Goal: Task Accomplishment & Management: Manage account settings

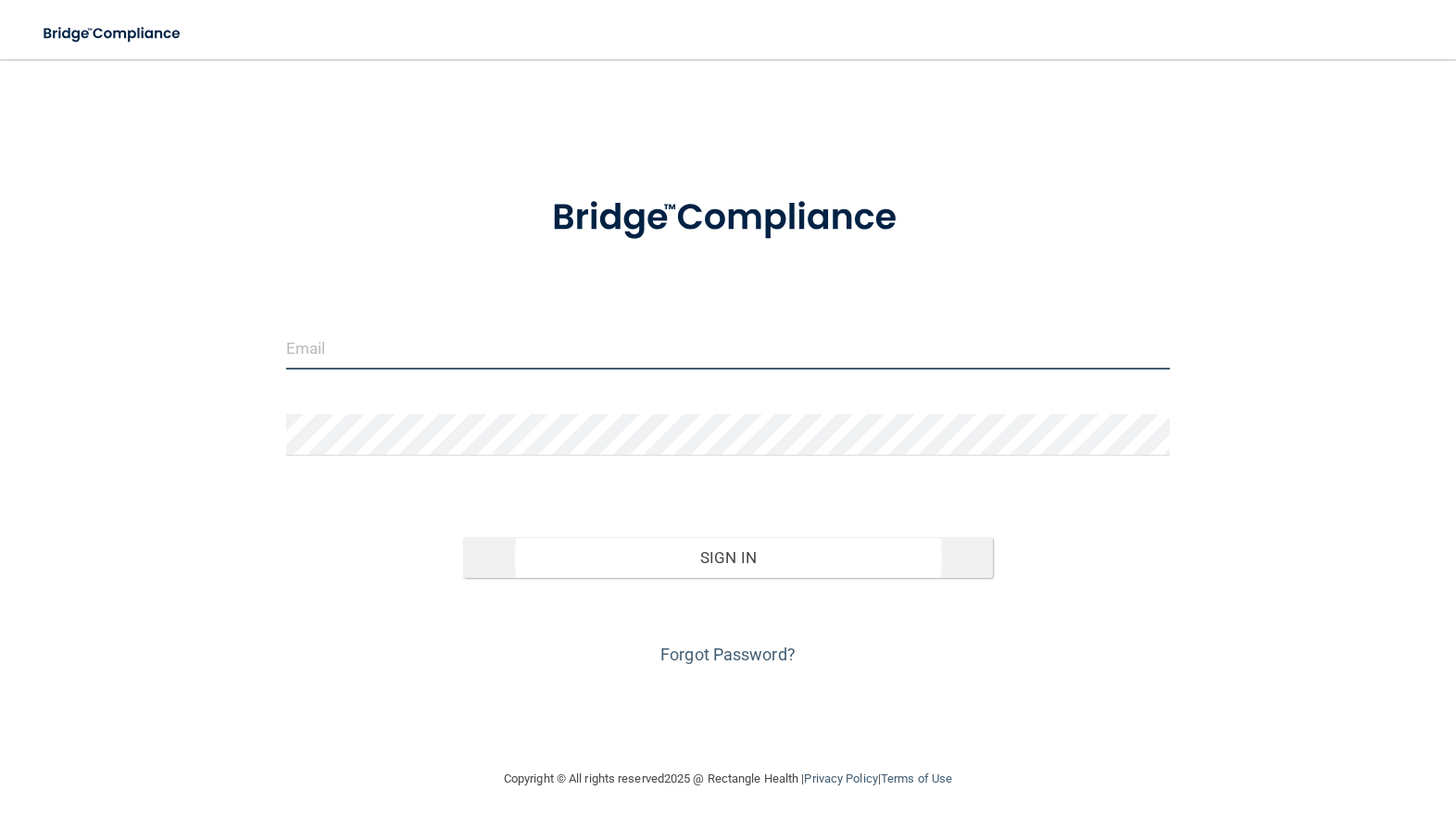
type input "[PERSON_NAME][EMAIL_ADDRESS][DOMAIN_NAME]"
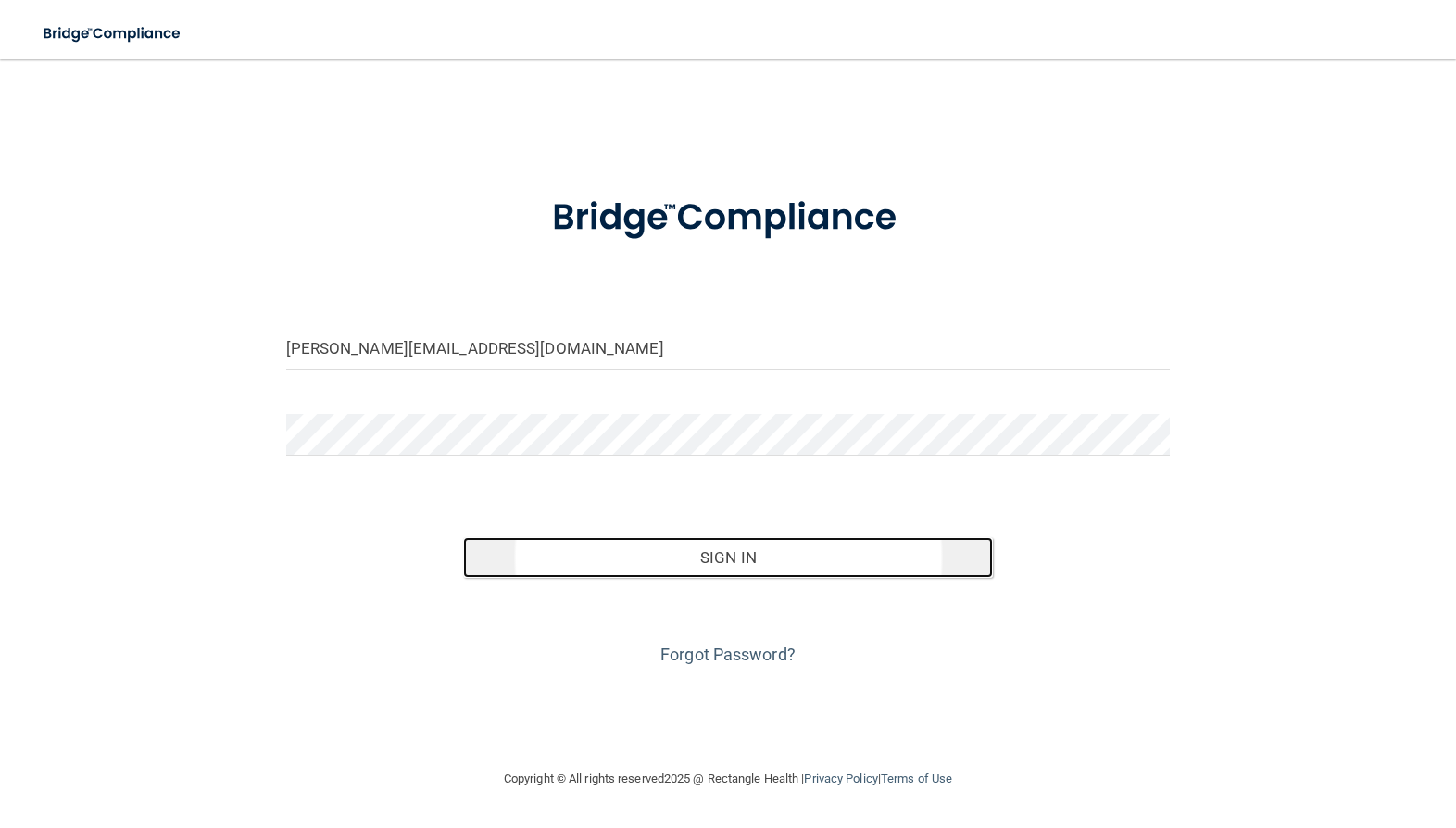
click at [708, 549] on button "Sign In" at bounding box center [728, 557] width 531 height 41
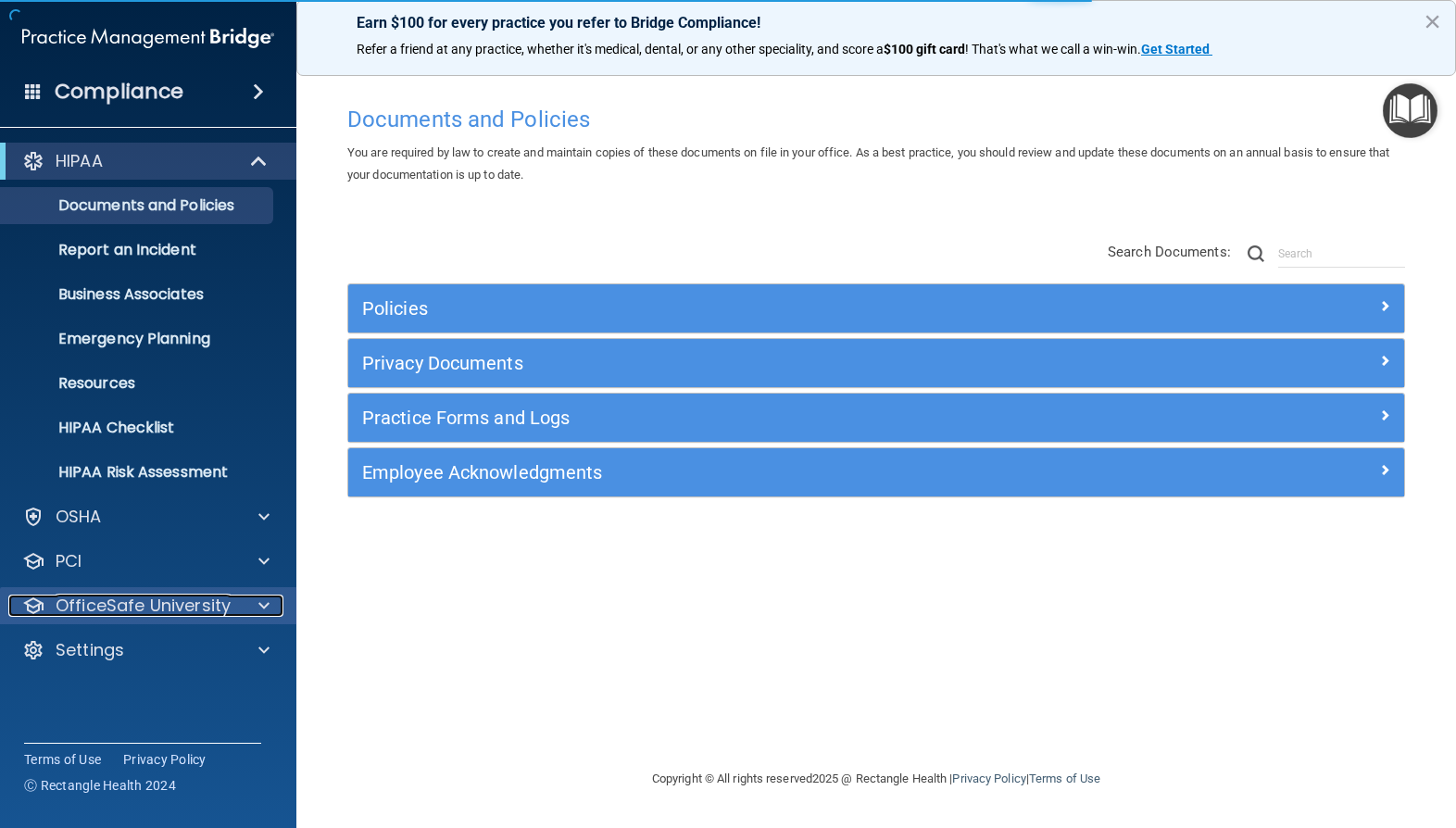
click at [138, 611] on p "OfficeSafe University" at bounding box center [143, 605] width 175 height 22
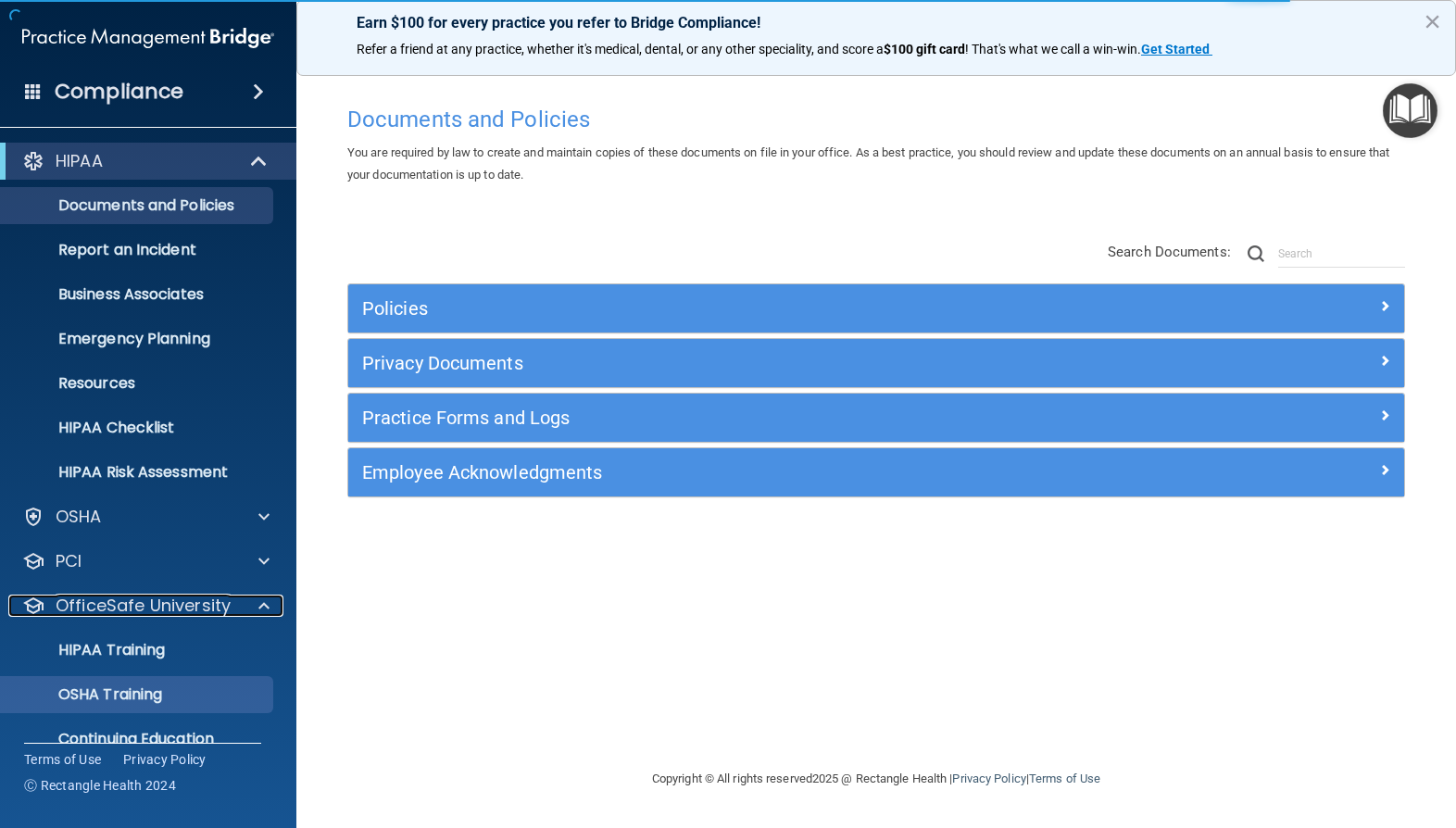
scroll to position [74, 0]
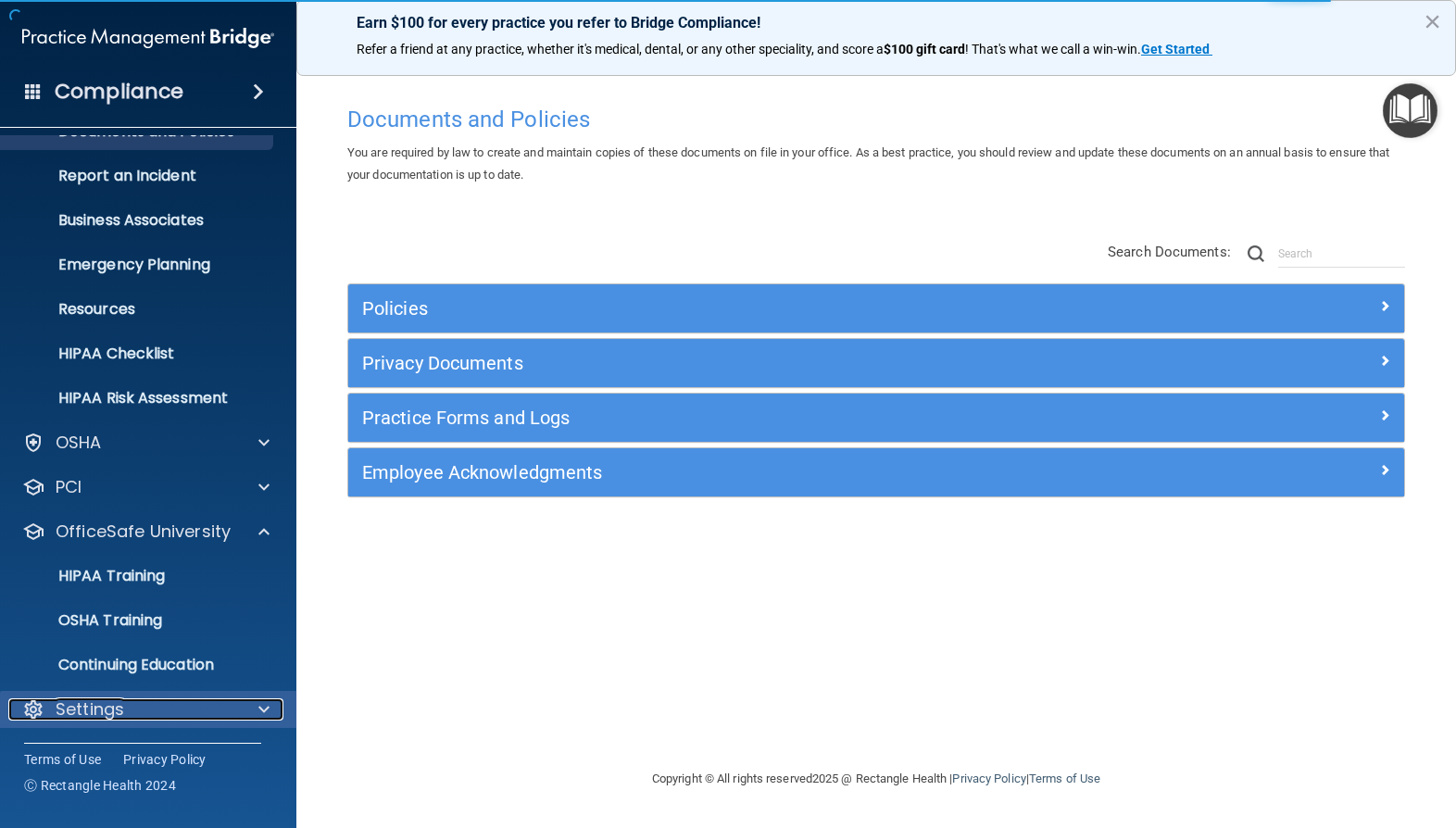
click at [140, 702] on div "Settings" at bounding box center [123, 709] width 230 height 22
click at [150, 703] on div "Settings" at bounding box center [123, 709] width 230 height 22
click at [271, 711] on div at bounding box center [261, 709] width 46 height 22
click at [265, 713] on span at bounding box center [264, 709] width 11 height 22
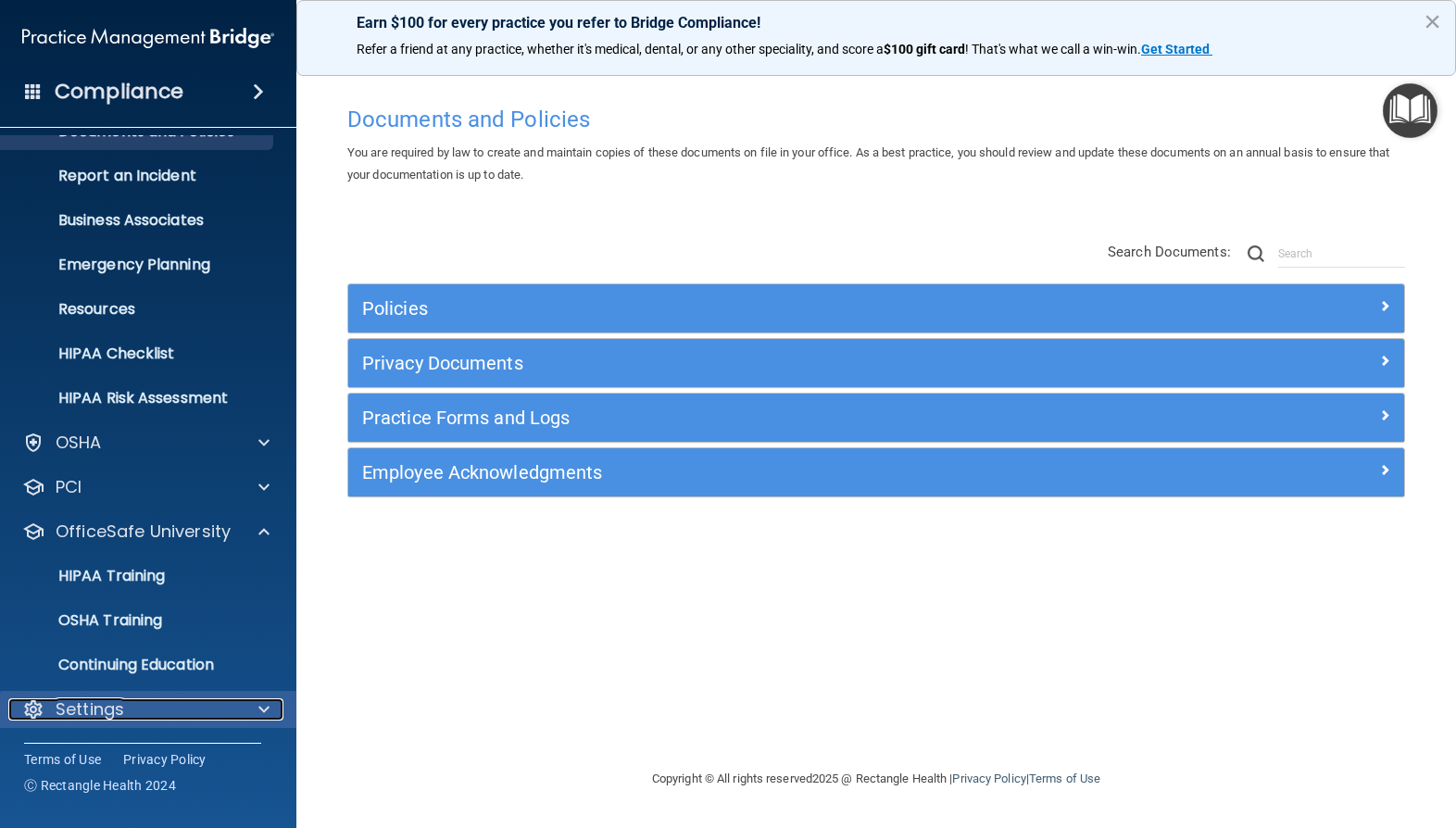
click at [267, 708] on span at bounding box center [264, 709] width 11 height 22
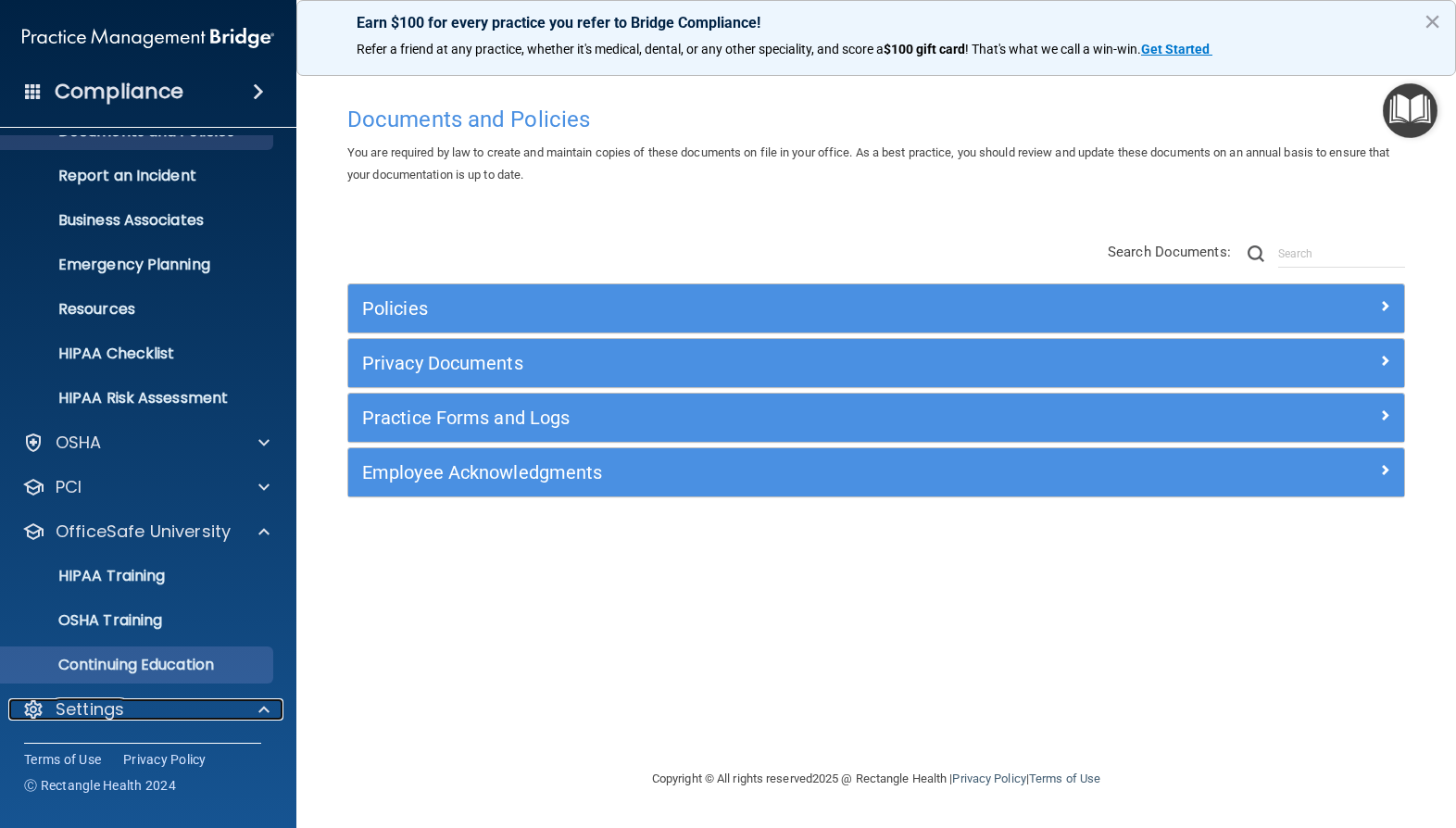
scroll to position [251, 0]
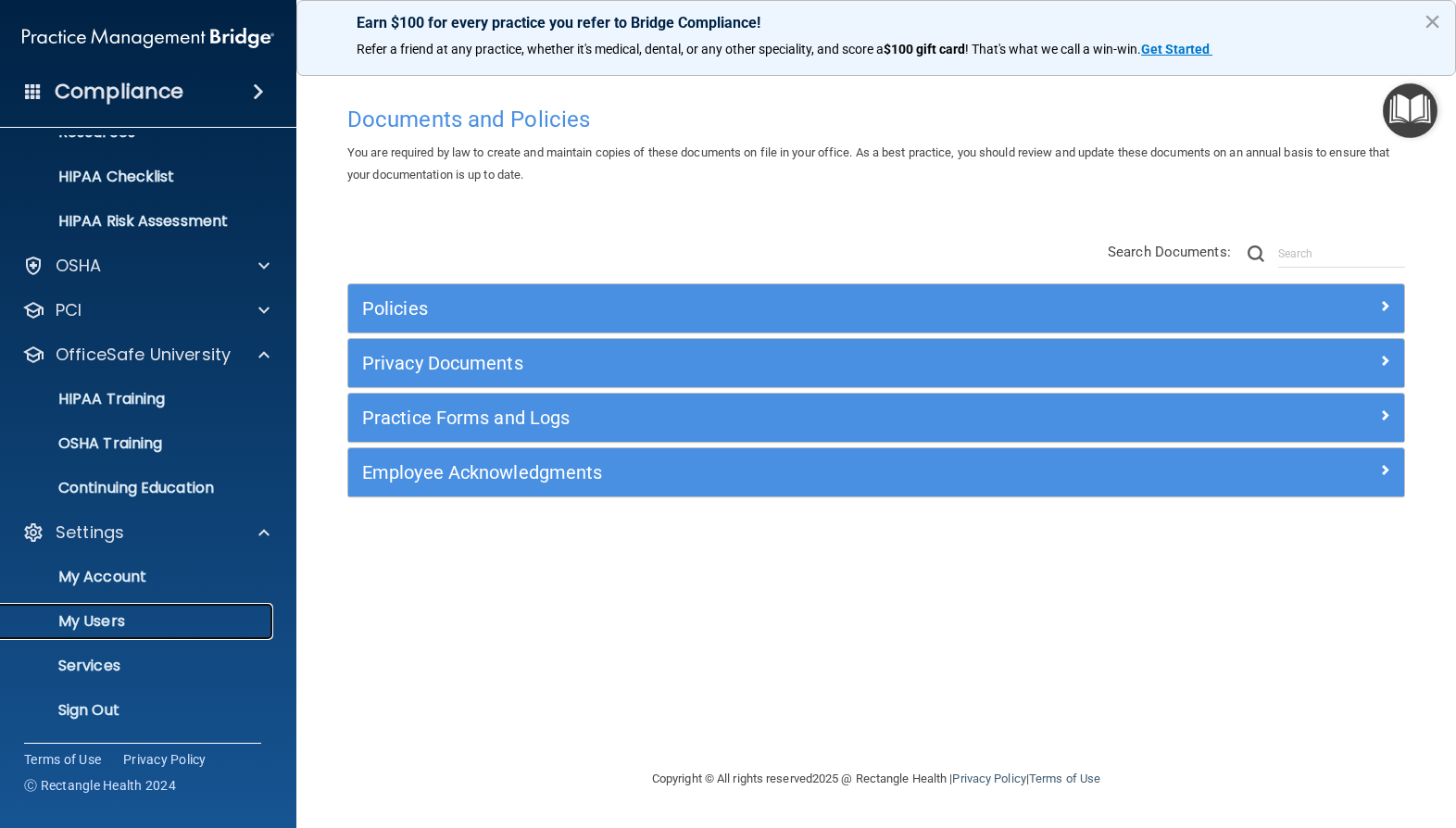
click at [166, 623] on p "My Users" at bounding box center [138, 622] width 253 height 19
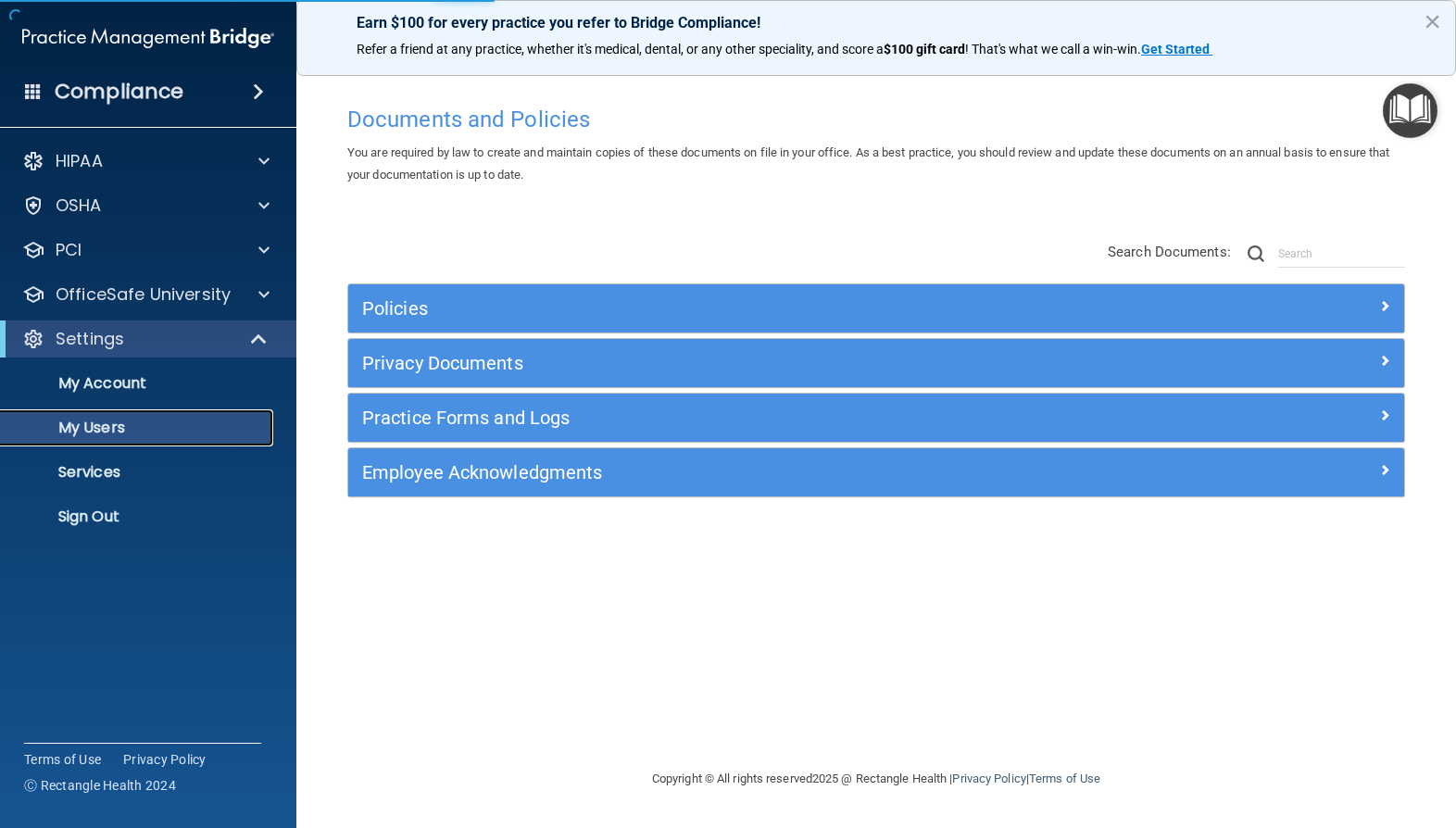
select select "20"
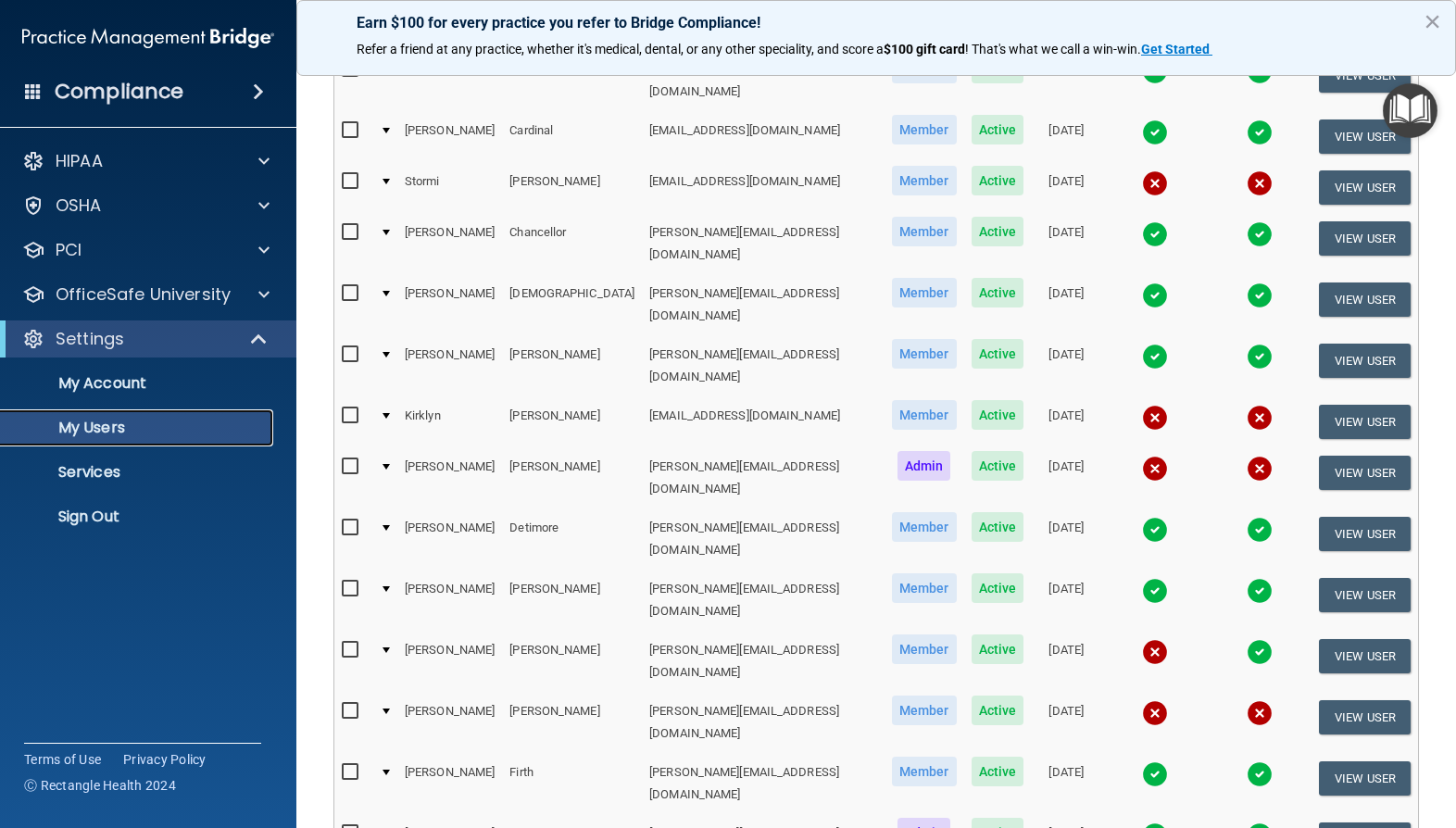
scroll to position [678, 0]
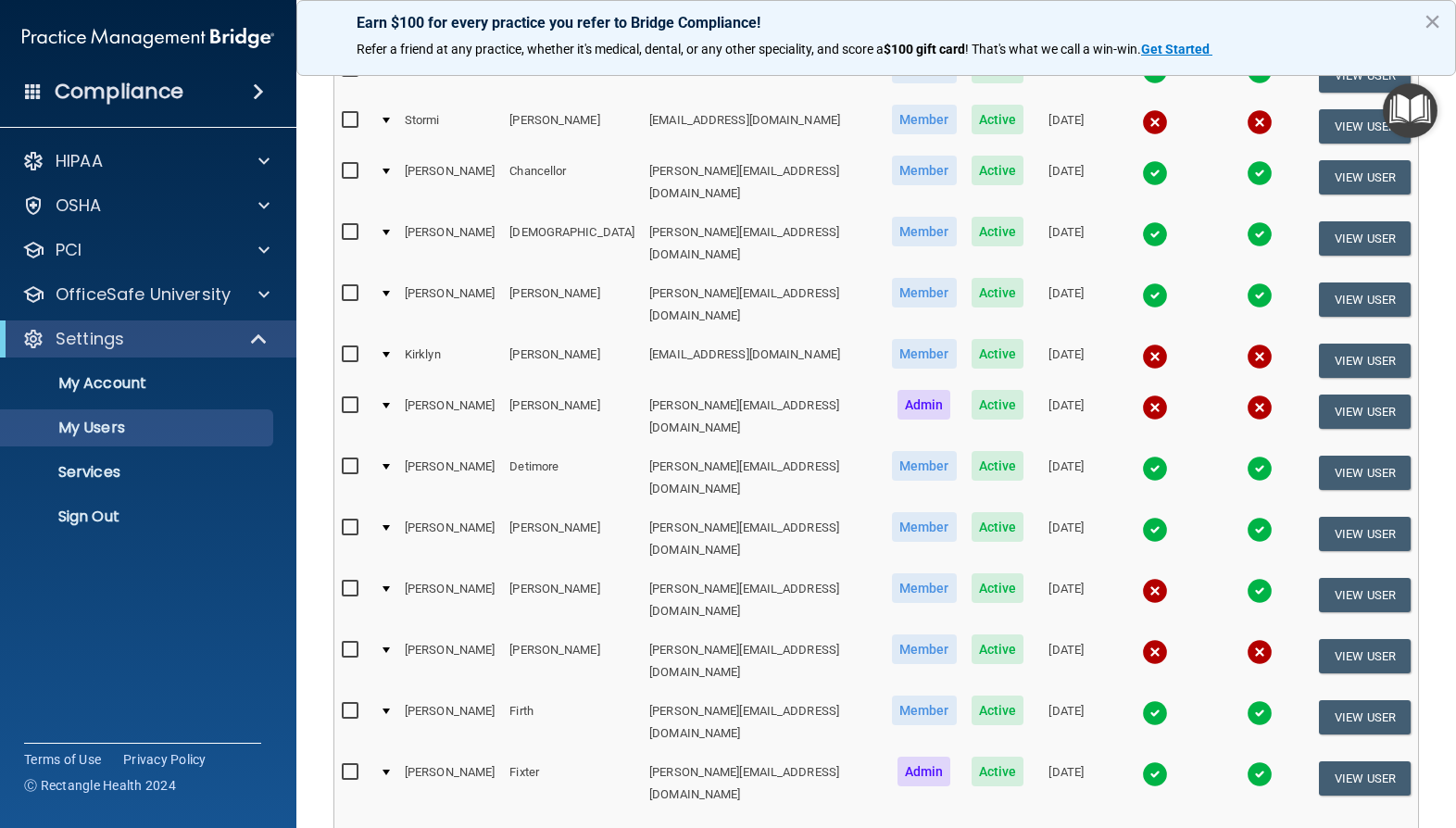
select select "20"
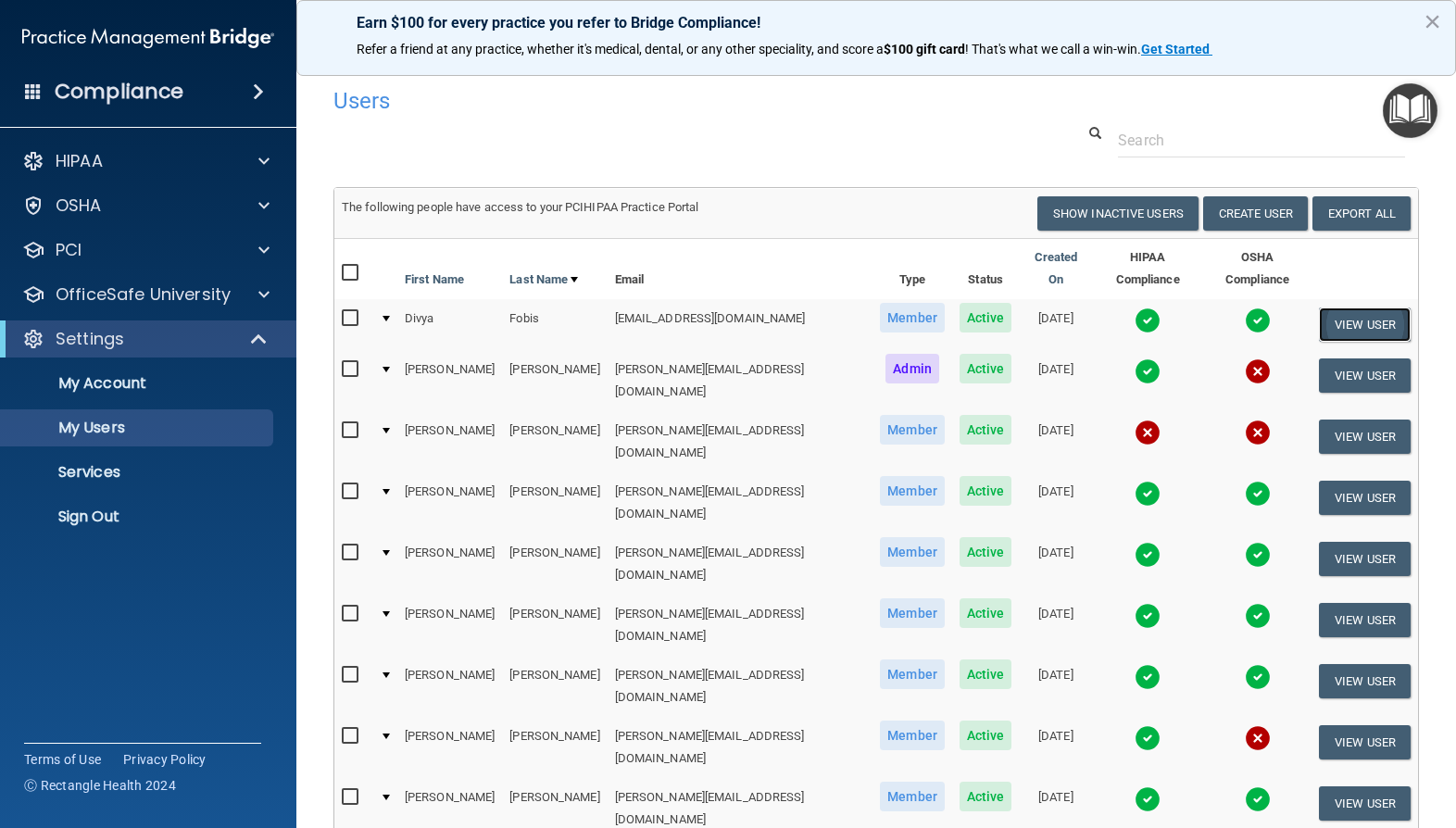
click at [1374, 308] on button "View User" at bounding box center [1364, 325] width 92 height 34
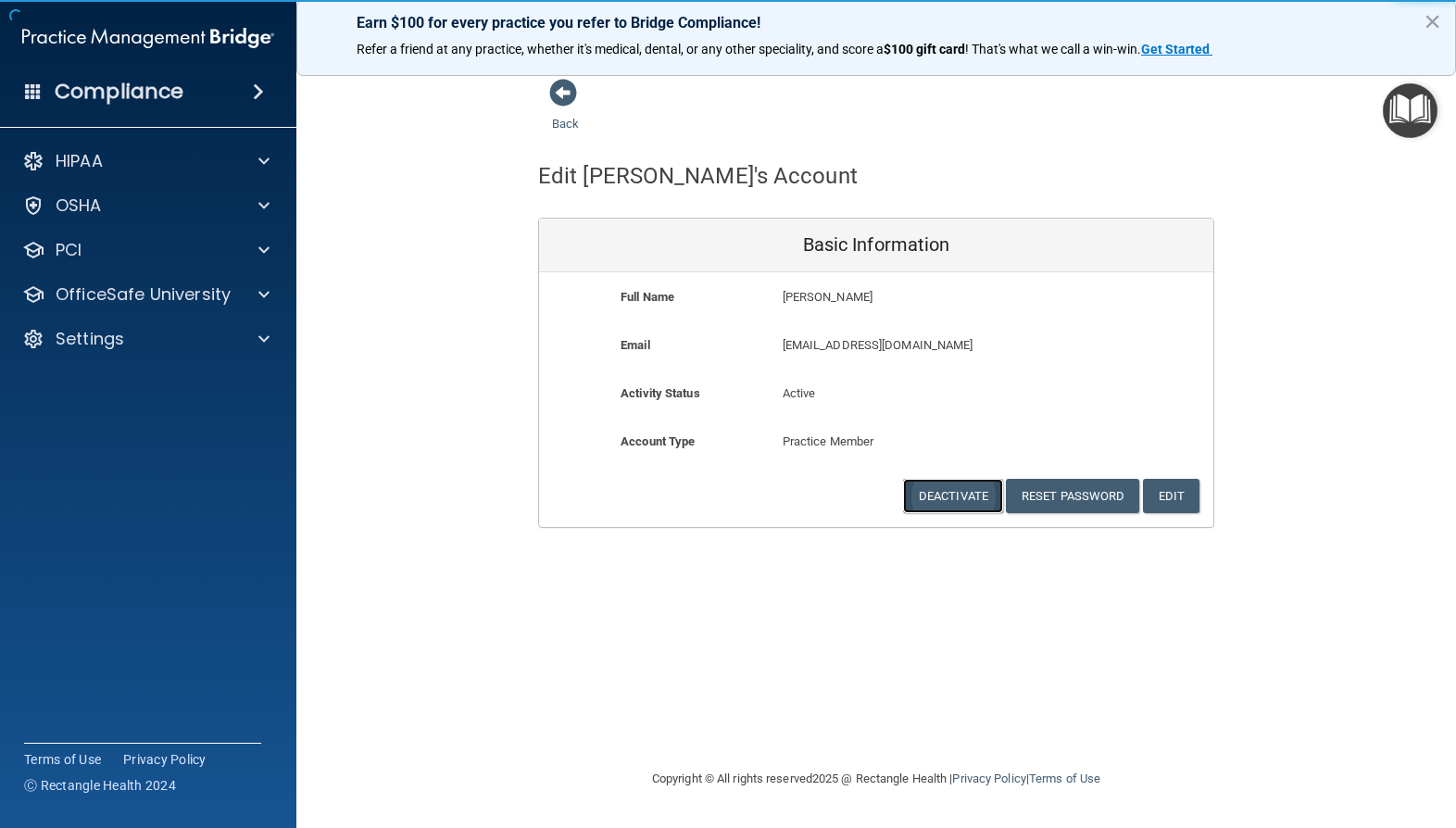
click at [971, 502] on button "Deactivate" at bounding box center [953, 496] width 100 height 34
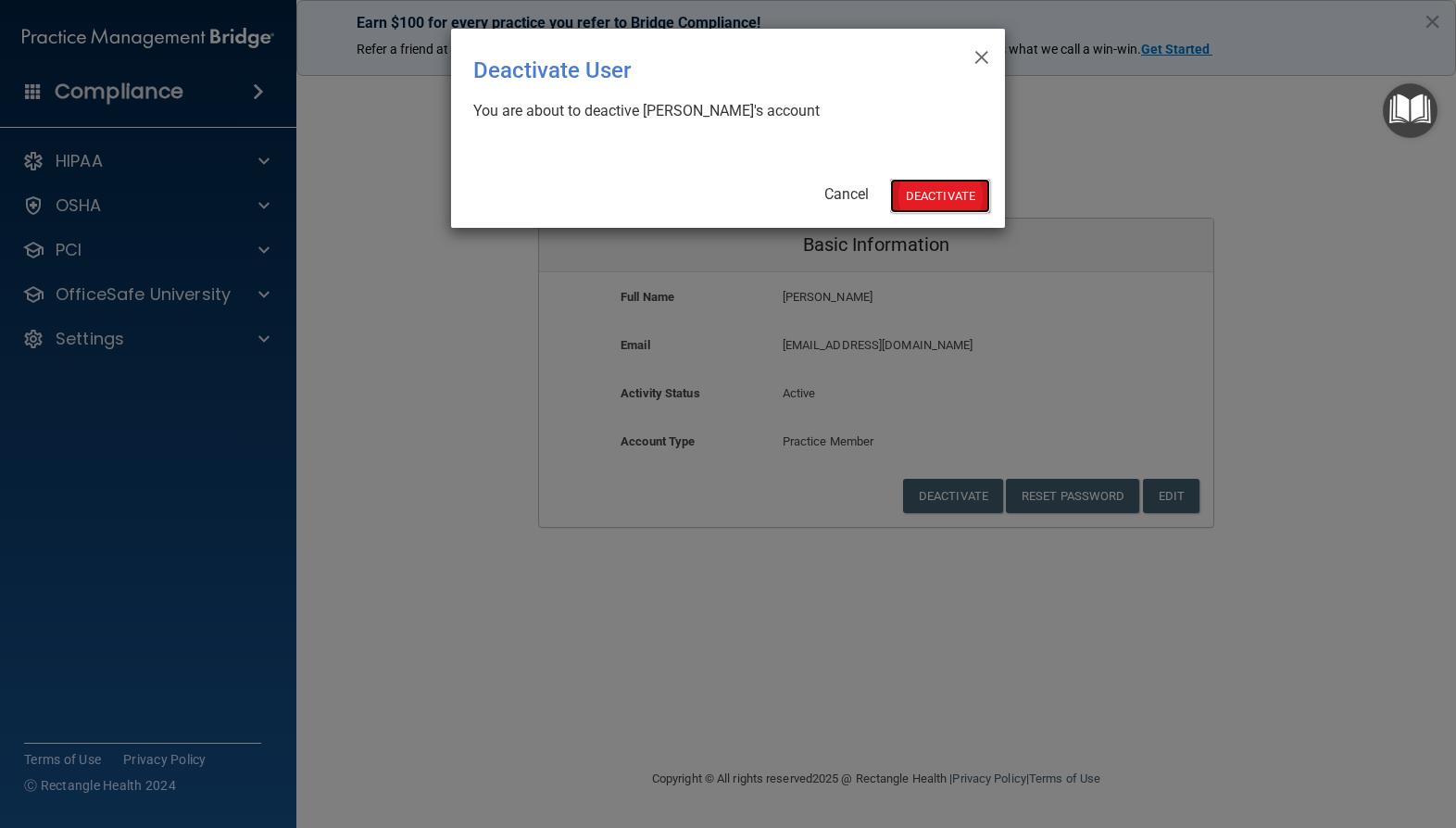
click at [936, 202] on button "Deactivate" at bounding box center [940, 196] width 100 height 34
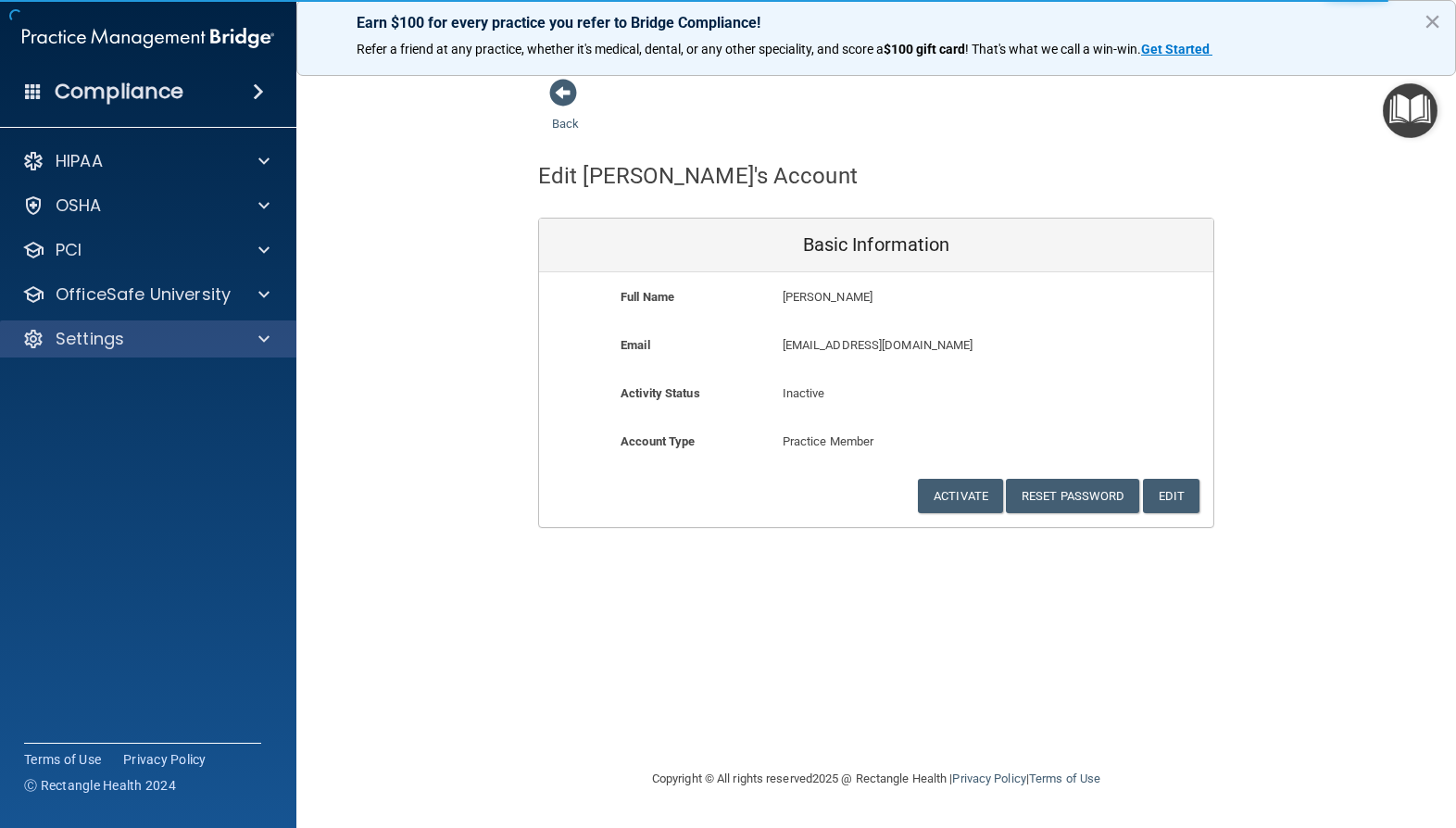
click at [152, 354] on div "Settings" at bounding box center [149, 339] width 297 height 37
click at [259, 344] on span at bounding box center [264, 339] width 11 height 22
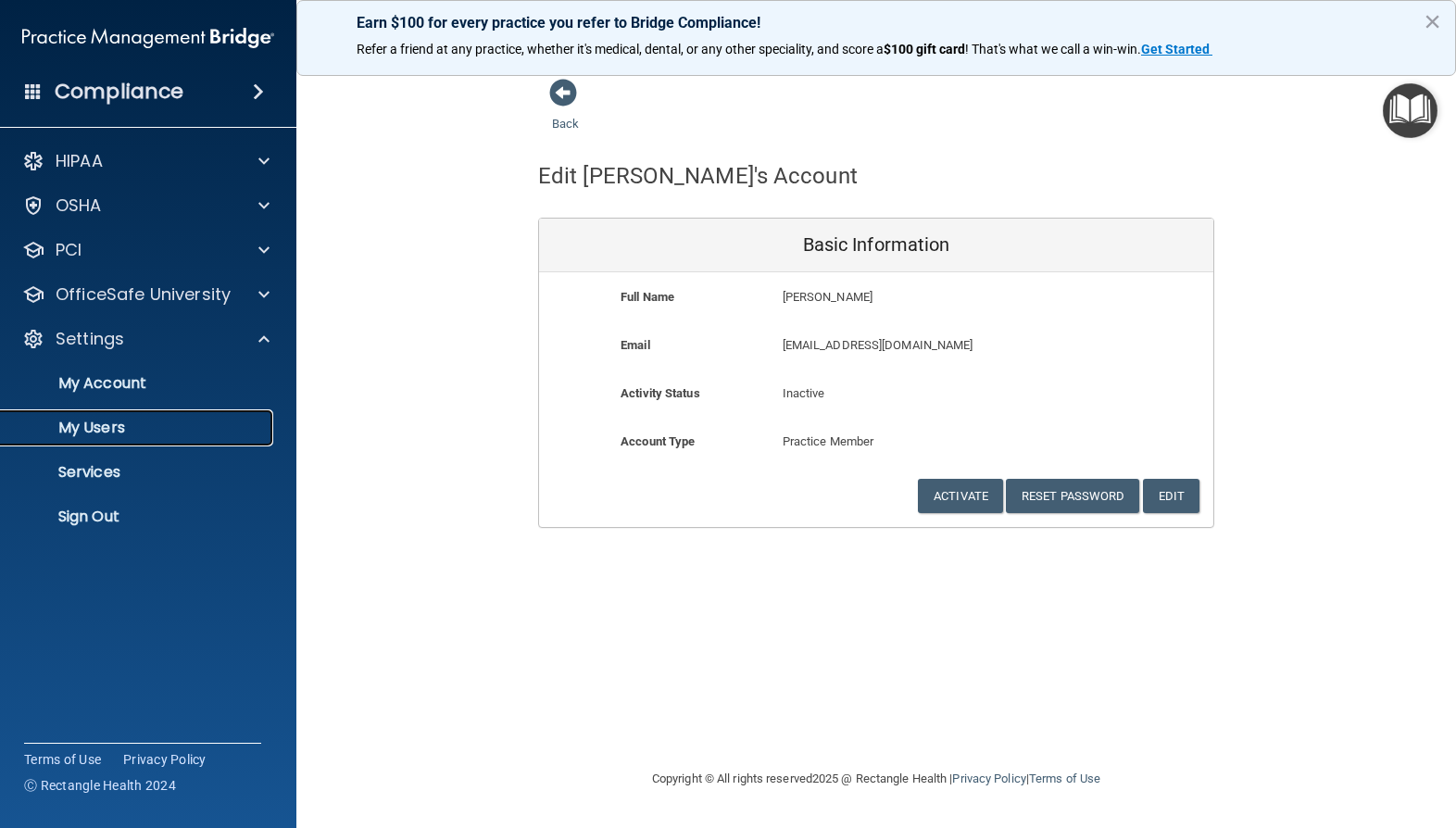
click at [167, 421] on p "My Users" at bounding box center [138, 428] width 253 height 19
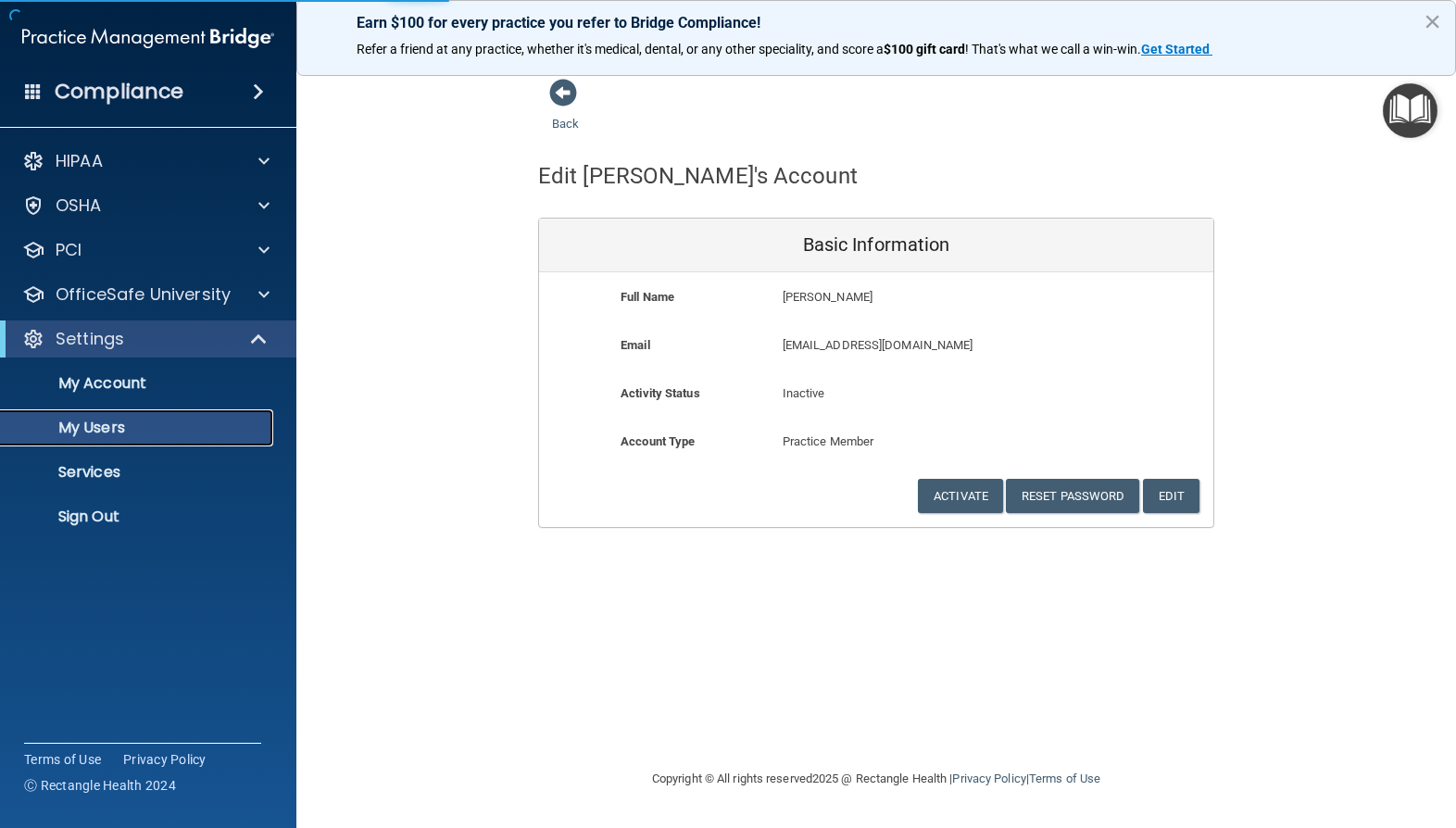
select select "20"
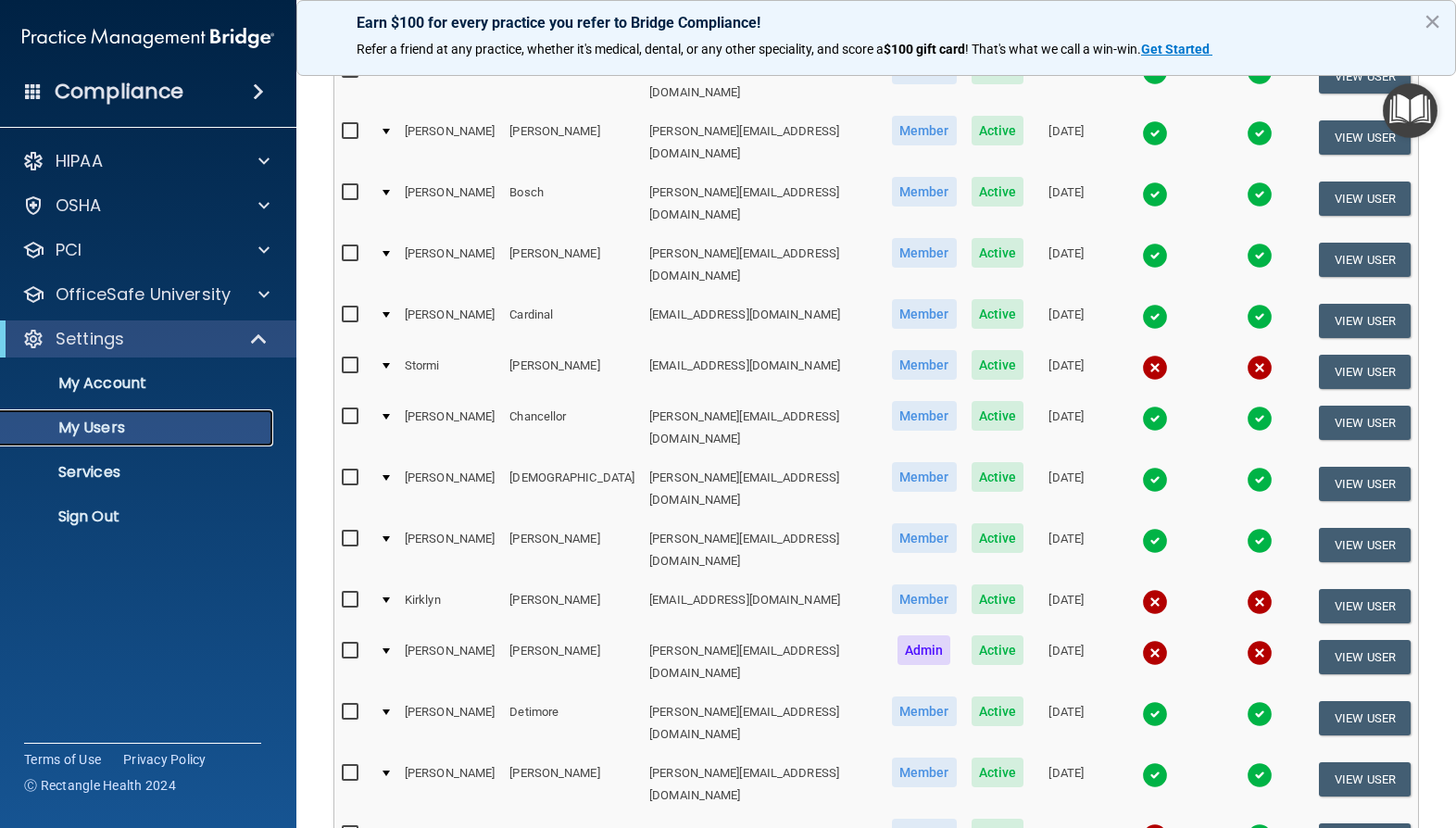
scroll to position [678, 0]
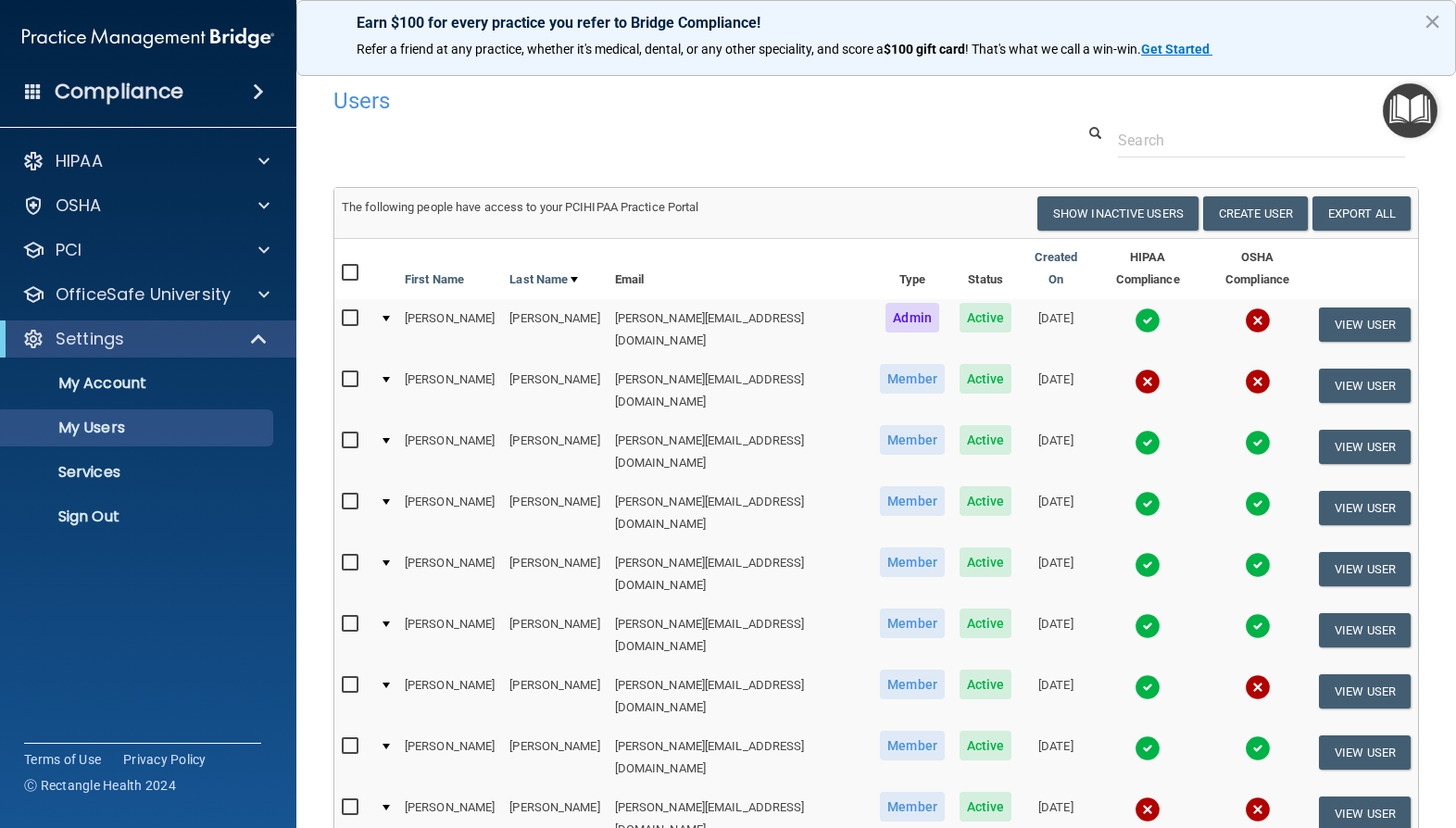
click at [390, 316] on div at bounding box center [386, 319] width 8 height 6
click at [386, 299] on td at bounding box center [385, 329] width 25 height 62
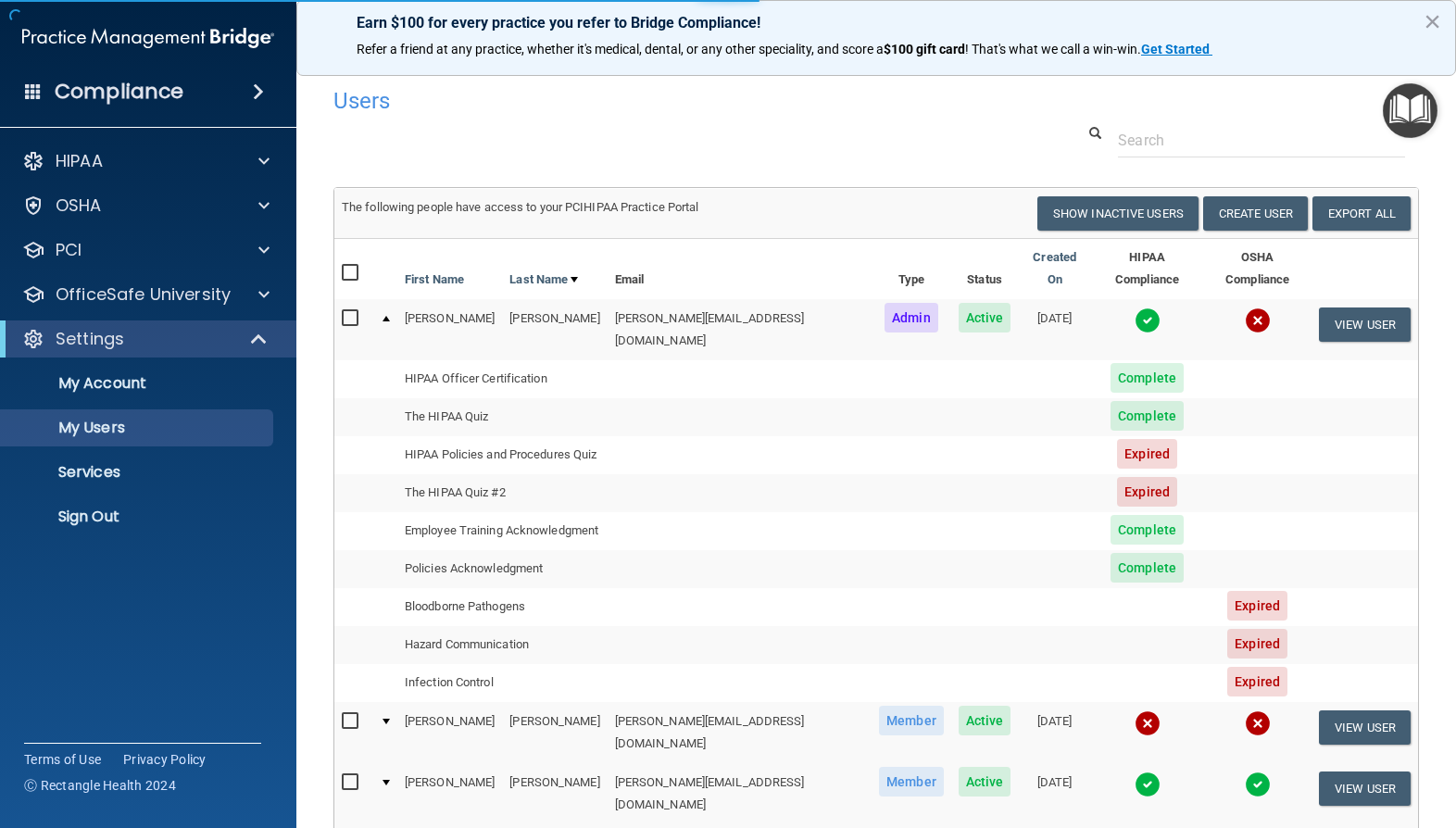
click at [390, 316] on div at bounding box center [386, 319] width 8 height 6
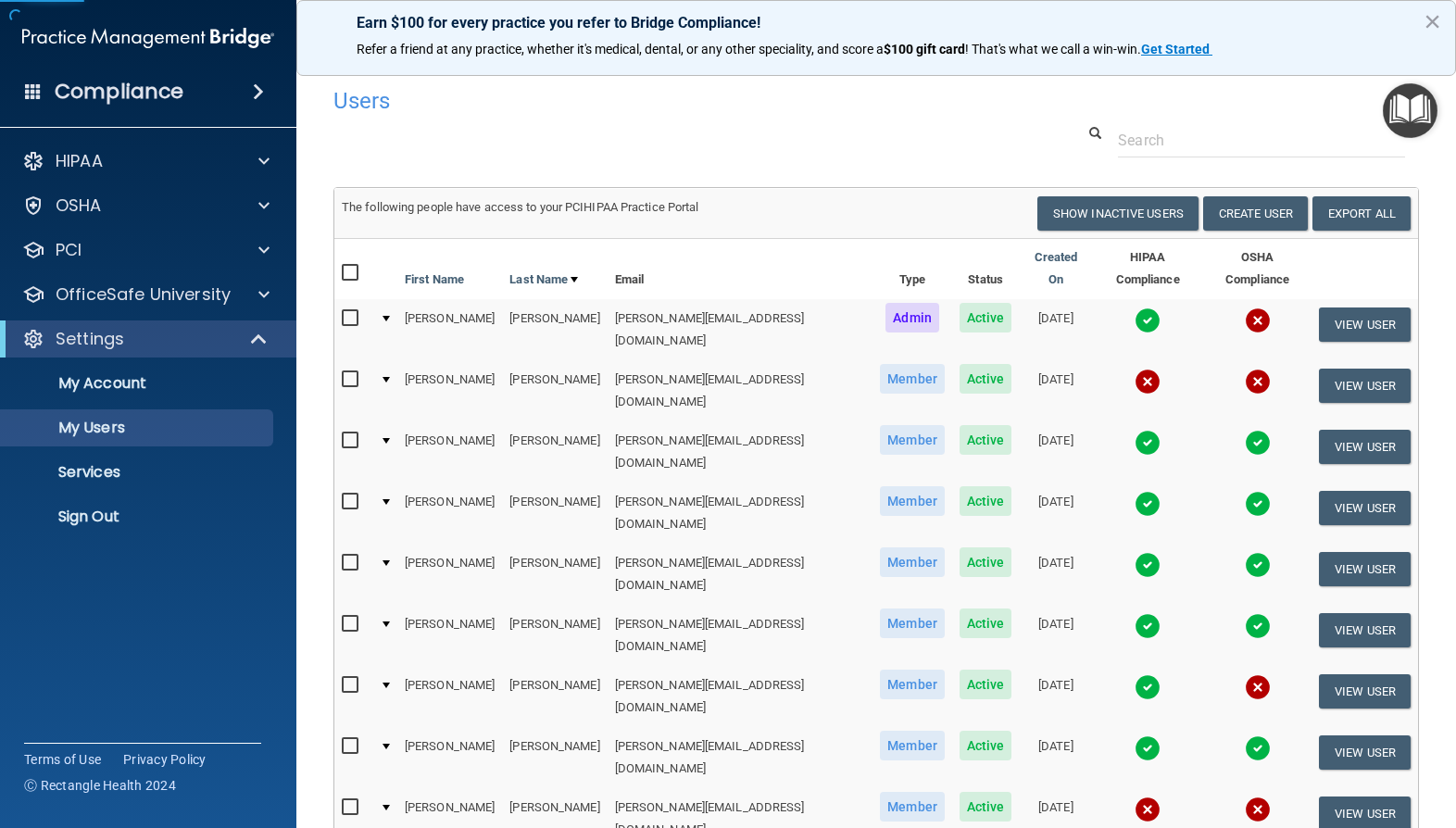
click at [390, 316] on div at bounding box center [386, 319] width 8 height 6
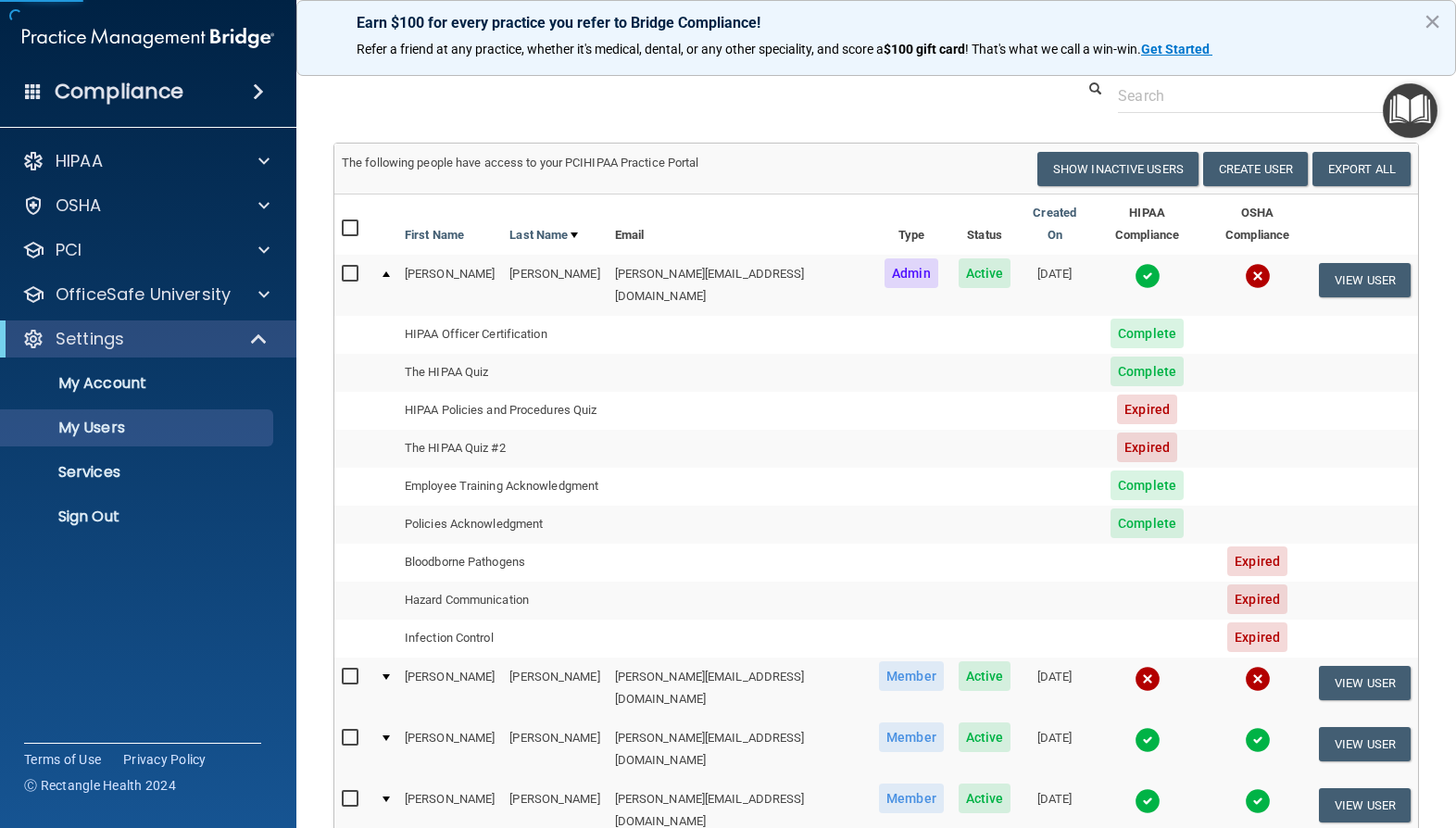
scroll to position [49, 0]
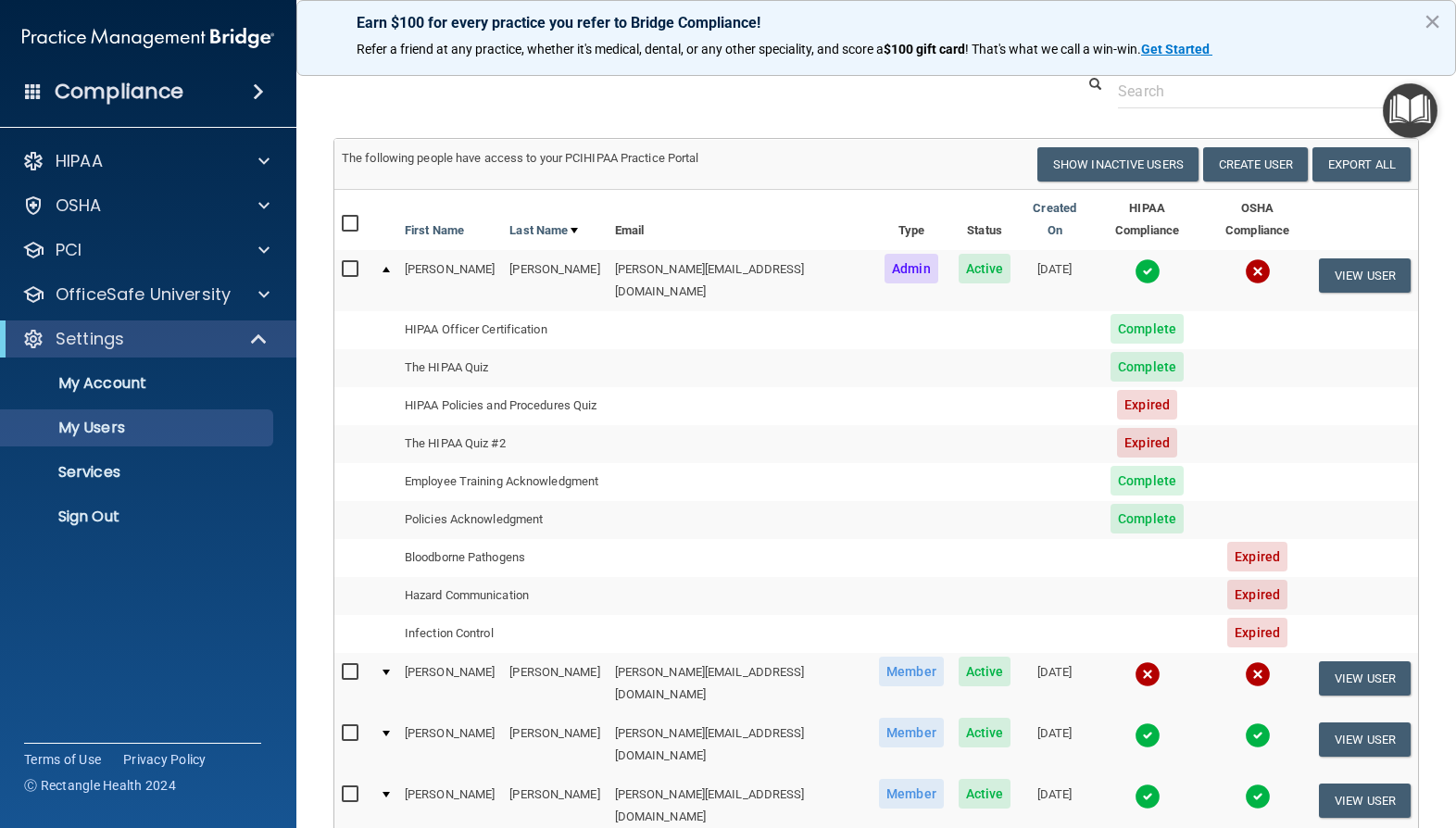
click at [390, 259] on td at bounding box center [385, 280] width 25 height 61
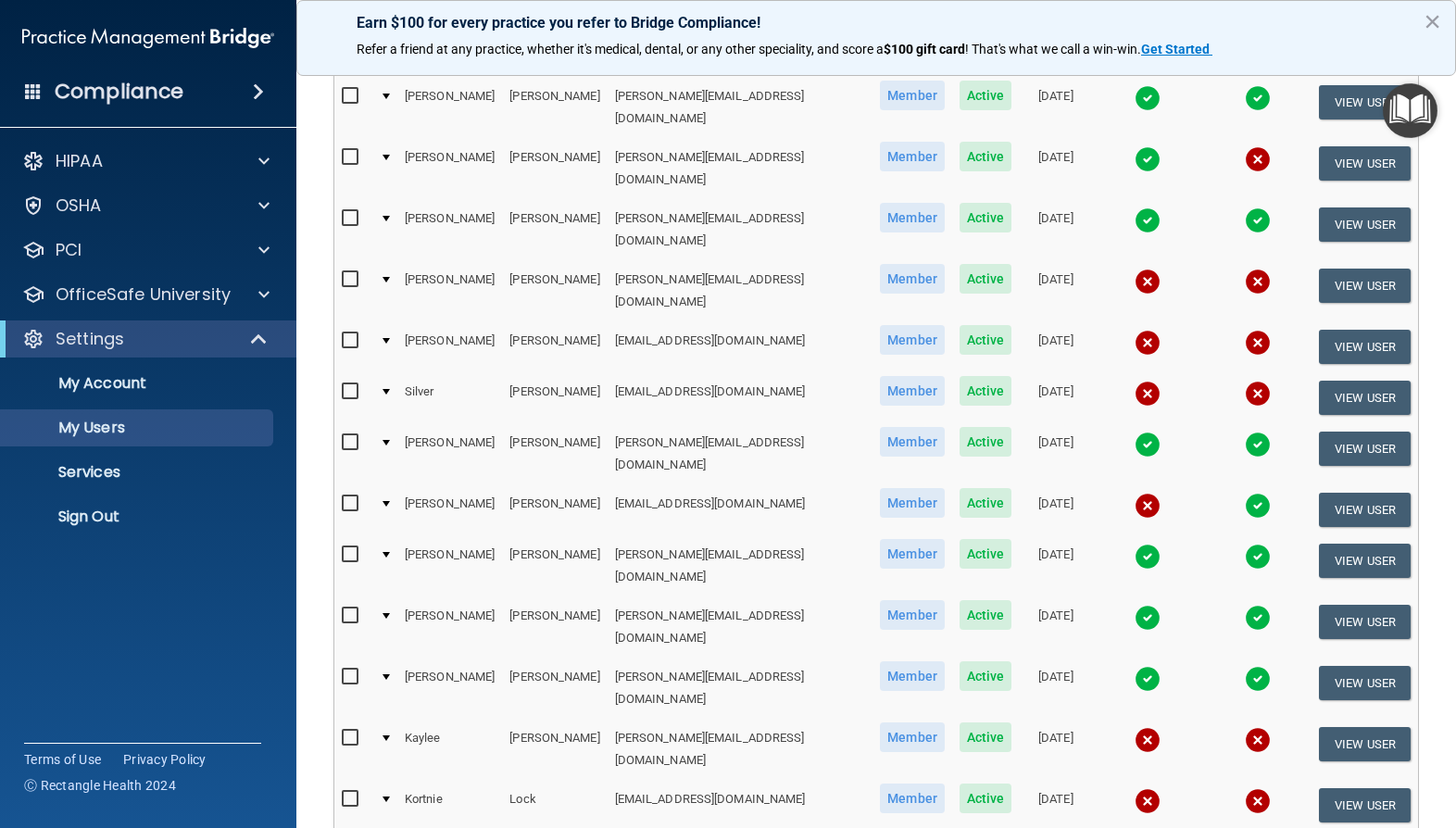
scroll to position [678, 0]
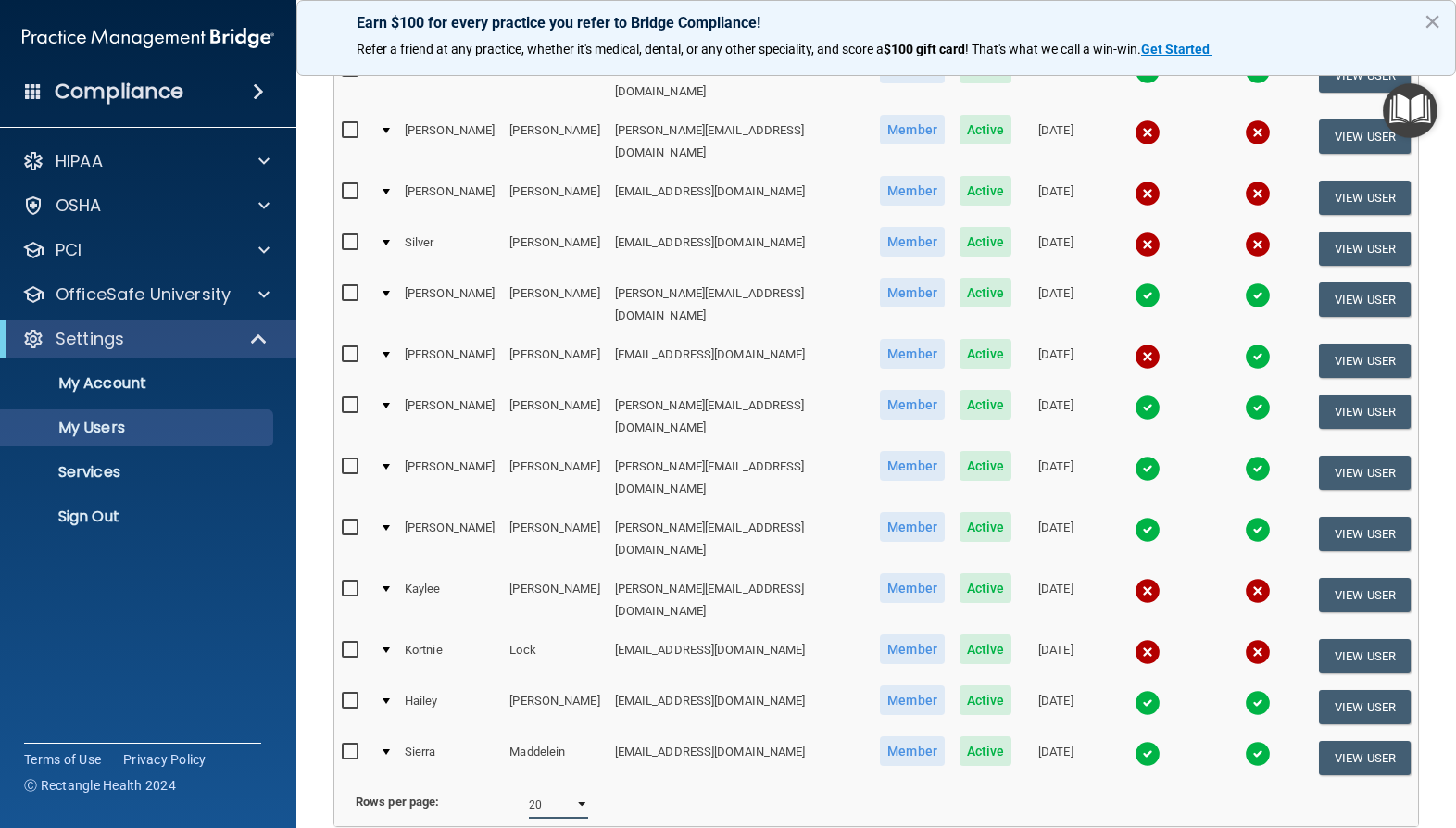
click at [582, 791] on select "10 20 30 40 all" at bounding box center [558, 804] width 60 height 27
select select "67"
click at [529, 791] on select "10 20 30 40 all" at bounding box center [558, 804] width 60 height 27
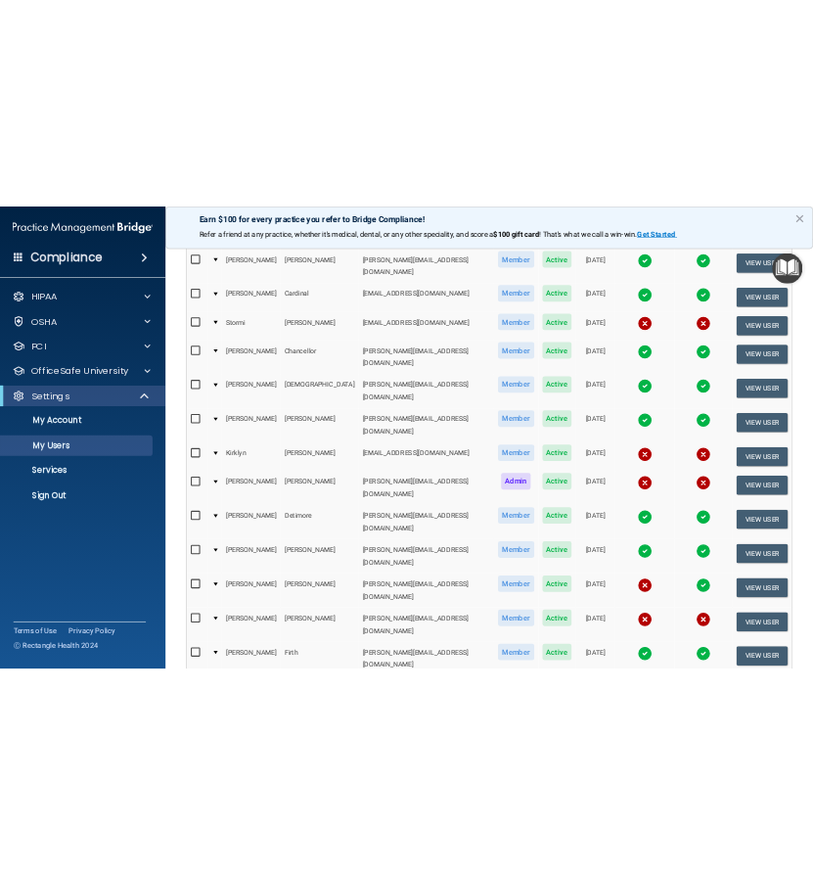
scroll to position [626, 0]
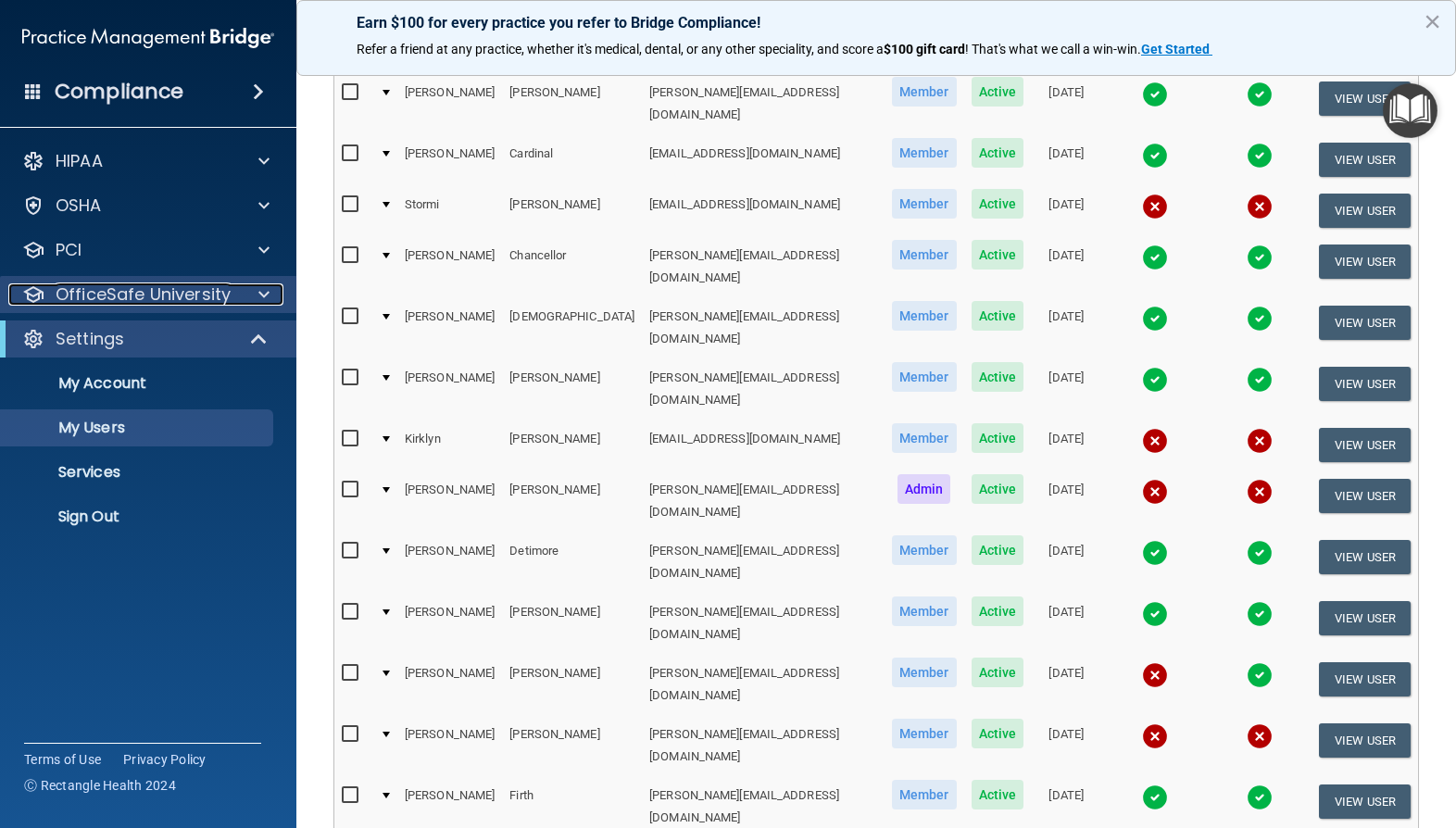
click at [186, 302] on p "OfficeSafe University" at bounding box center [143, 294] width 175 height 22
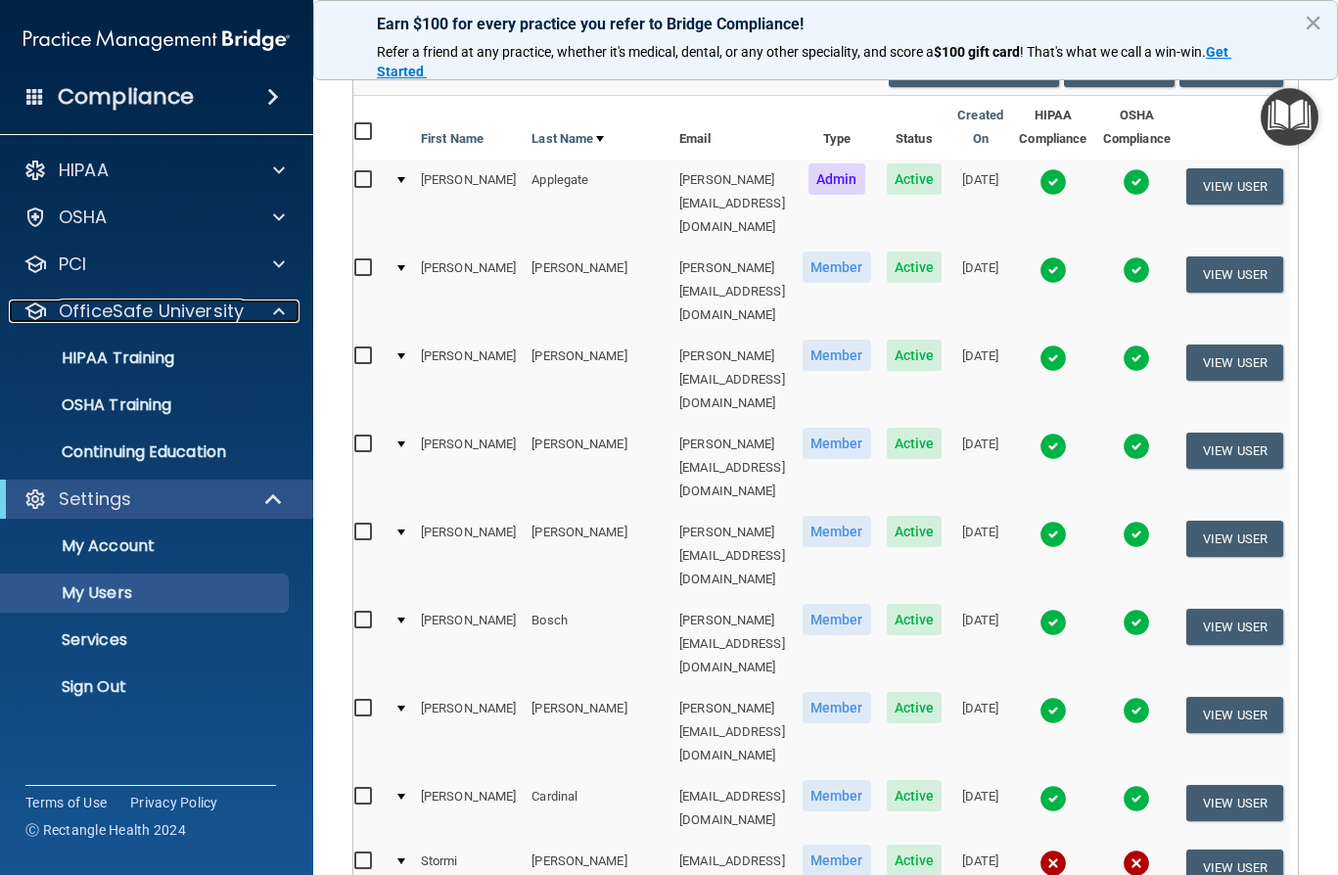
scroll to position [0, 0]
